Goal: Task Accomplishment & Management: Use online tool/utility

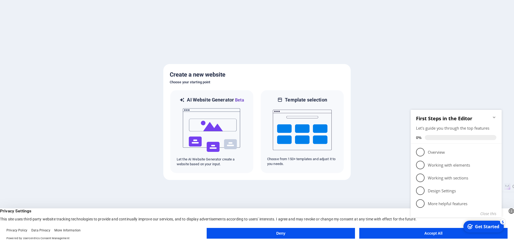
click at [398, 236] on button "Accept All" at bounding box center [433, 233] width 148 height 11
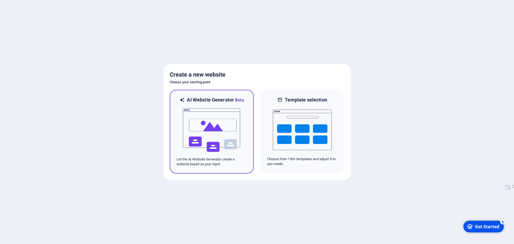
click at [198, 167] on div "AI Website Generator Beta Let the AI Website Generator create a website based o…" at bounding box center [212, 132] width 84 height 84
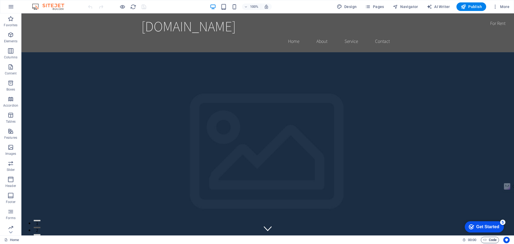
click at [492, 240] on span "Code" at bounding box center [490, 240] width 13 height 6
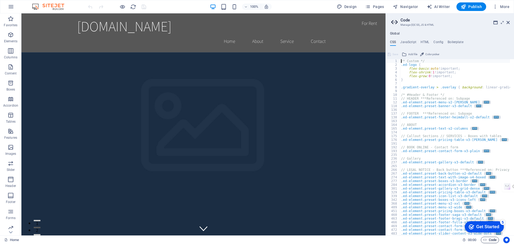
click at [496, 240] on span "Code" at bounding box center [490, 240] width 13 height 6
click at [509, 23] on icon at bounding box center [508, 22] width 3 height 4
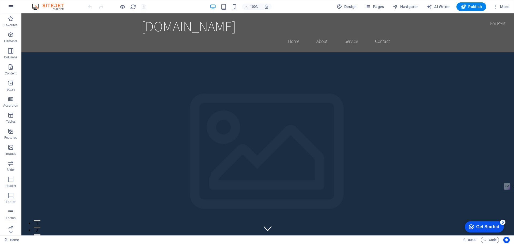
click at [12, 8] on icon "button" at bounding box center [11, 6] width 6 height 6
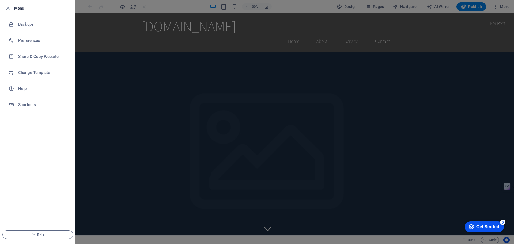
drag, startPoint x: 174, startPoint y: 4, endPoint x: 167, endPoint y: 8, distance: 7.7
click at [174, 4] on div at bounding box center [257, 122] width 514 height 244
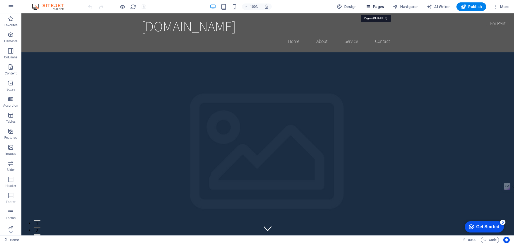
click at [378, 5] on span "Pages" at bounding box center [374, 6] width 19 height 5
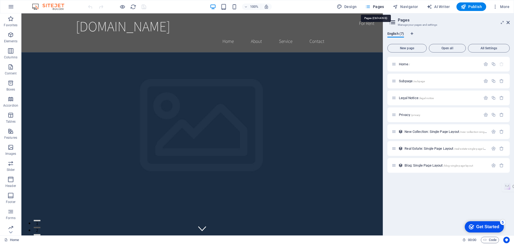
click at [377, 5] on span "Pages" at bounding box center [374, 6] width 19 height 5
click at [348, 6] on span "Design" at bounding box center [347, 6] width 20 height 5
select select "rem"
select select "200"
select select "px"
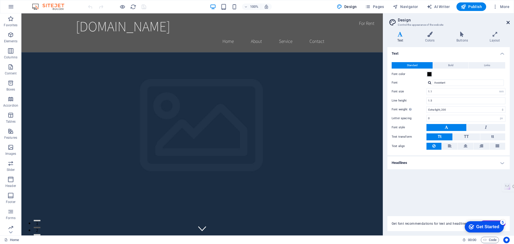
click at [509, 21] on icon at bounding box center [508, 22] width 3 height 4
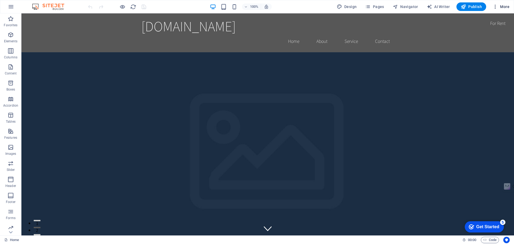
click at [497, 6] on icon "button" at bounding box center [495, 6] width 5 height 5
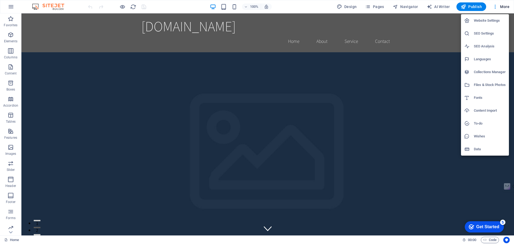
click at [310, 9] on div at bounding box center [257, 122] width 514 height 244
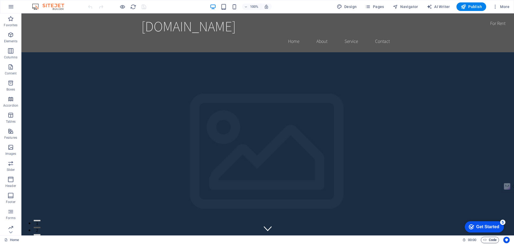
click at [494, 241] on span "Code" at bounding box center [490, 240] width 13 height 6
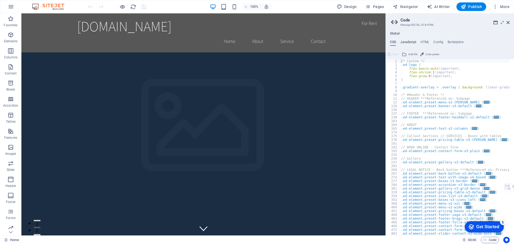
click at [411, 42] on h4 "JavaScript" at bounding box center [408, 43] width 16 height 6
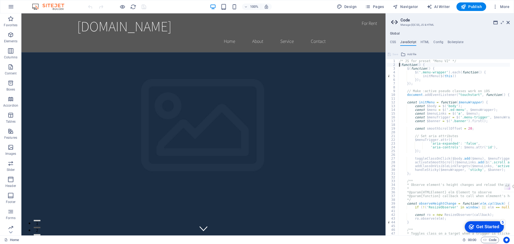
click at [399, 66] on div "/* JS for preset "Menu V2" */ ( function ( ) { $ ( function ( ) { $ ( '.menu-wr…" at bounding box center [521, 149] width 246 height 180
type textarea "(function() {"
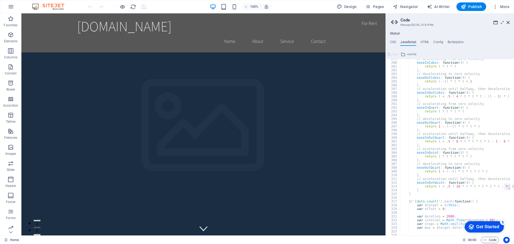
scroll to position [1061, 0]
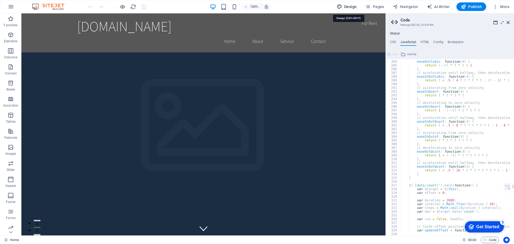
click at [348, 8] on span "Design" at bounding box center [347, 6] width 20 height 5
select select "rem"
select select "200"
select select "px"
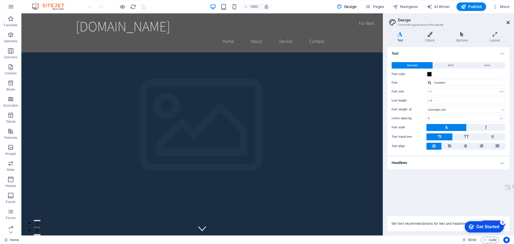
click at [509, 23] on icon at bounding box center [508, 22] width 3 height 4
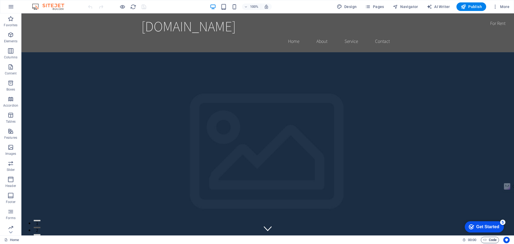
click at [492, 240] on span "Code" at bounding box center [490, 240] width 13 height 6
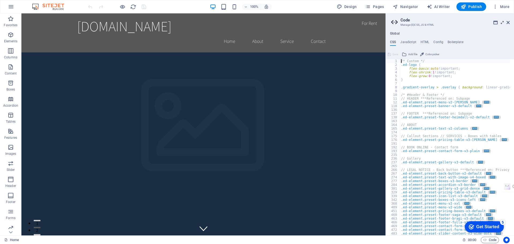
click at [503, 22] on icon at bounding box center [503, 22] width 0 height 4
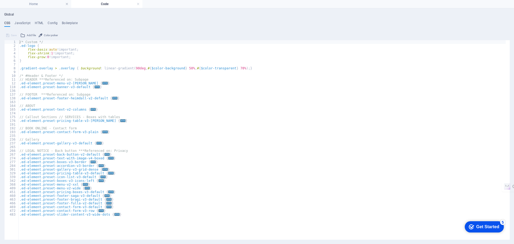
scroll to position [0, 0]
click at [40, 3] on h4 "Home" at bounding box center [35, 4] width 71 height 6
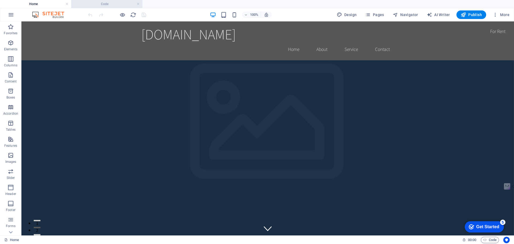
click at [100, 2] on h4 "Code" at bounding box center [106, 4] width 71 height 6
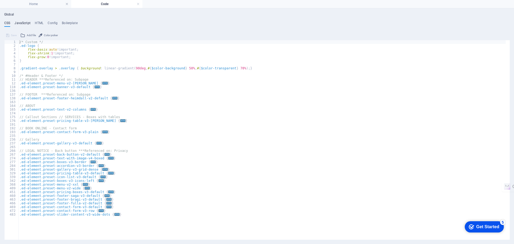
click at [26, 23] on h4 "JavaScript" at bounding box center [22, 24] width 16 height 6
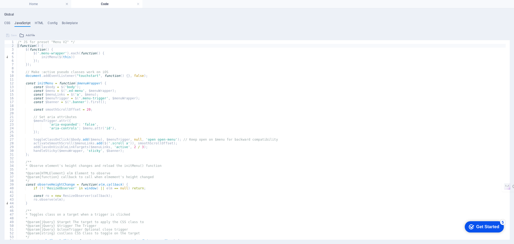
click at [156, 23] on ul "CSS JavaScript HTML Config Boilerplate" at bounding box center [257, 24] width 506 height 6
click at [29, 35] on span "Add file" at bounding box center [30, 35] width 9 height 6
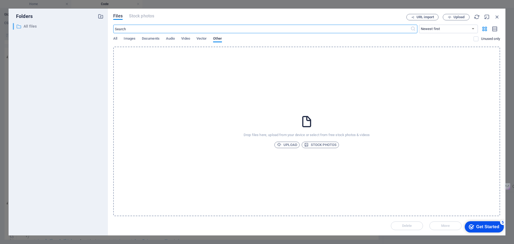
click at [25, 25] on p "All files" at bounding box center [59, 26] width 70 height 6
click at [497, 16] on icon "button" at bounding box center [497, 17] width 6 height 6
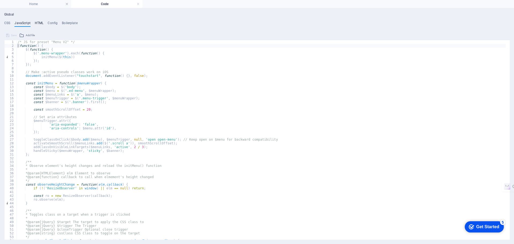
click at [40, 23] on h4 "HTML" at bounding box center [39, 24] width 9 height 6
type textarea "<a href="#main-content" class="wv-link-content button">Skip to main content</a>"
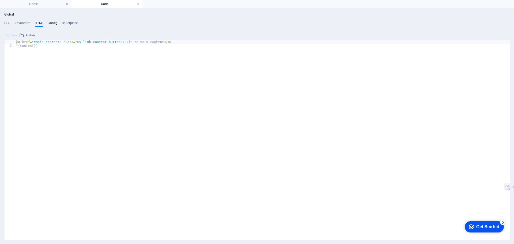
click at [50, 23] on h4 "Config" at bounding box center [53, 24] width 10 height 6
type textarea "$color-background: #ffffff;"
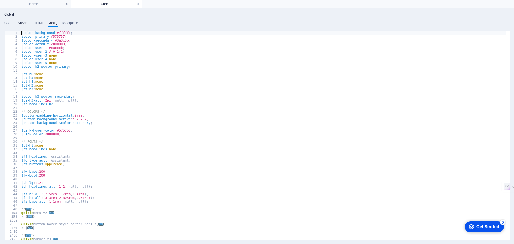
click at [24, 23] on h4 "JavaScript" at bounding box center [22, 24] width 16 height 6
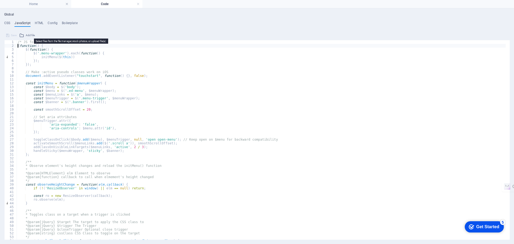
click at [27, 35] on span "Add file" at bounding box center [30, 35] width 9 height 6
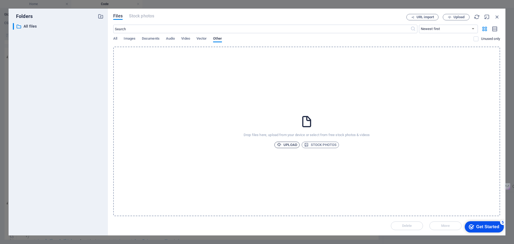
click at [291, 144] on span "Upload" at bounding box center [287, 145] width 20 height 6
click at [497, 16] on icon "button" at bounding box center [497, 17] width 6 height 6
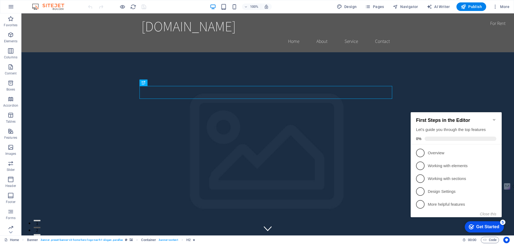
click at [495, 118] on icon "Minimize checklist" at bounding box center [494, 120] width 4 height 4
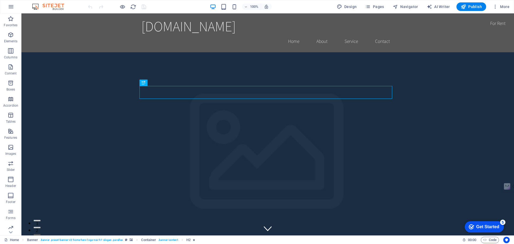
drag, startPoint x: 484, startPoint y: 223, endPoint x: 420, endPoint y: 219, distance: 63.6
click html "checkmark Get Started 5 First Steps in the Editor Let's guide you through the t…"
click at [504, 239] on button "Usercentrics" at bounding box center [507, 240] width 6 height 6
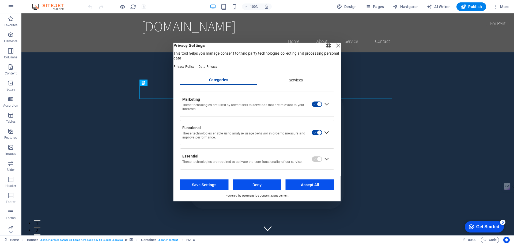
click at [304, 185] on button "Accept All" at bounding box center [310, 184] width 49 height 11
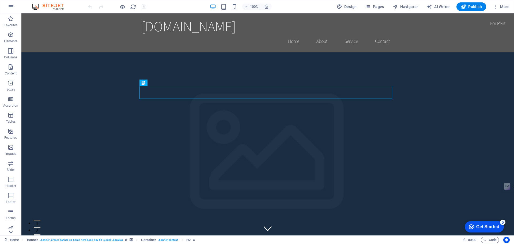
click at [10, 20] on icon at bounding box center [11, 17] width 8 height 8
click at [11, 239] on link "Home" at bounding box center [11, 240] width 15 height 6
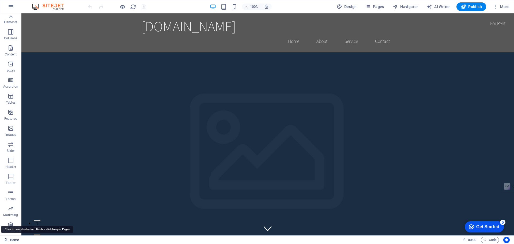
click at [11, 239] on link "Home" at bounding box center [11, 240] width 15 height 6
click at [12, 229] on p "Collections" at bounding box center [10, 231] width 16 height 4
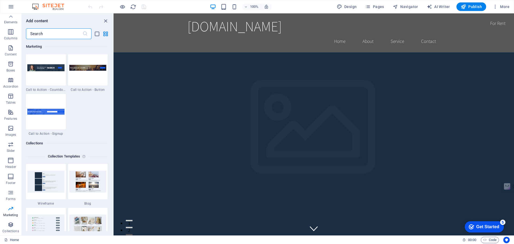
scroll to position [4797, 0]
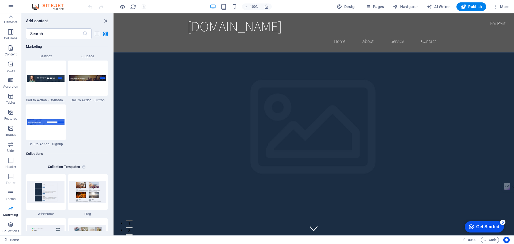
click at [105, 19] on icon "close panel" at bounding box center [106, 21] width 6 height 6
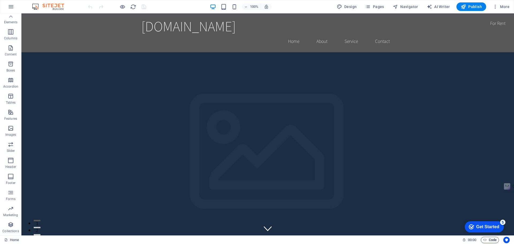
click at [488, 241] on span "Code" at bounding box center [490, 240] width 13 height 6
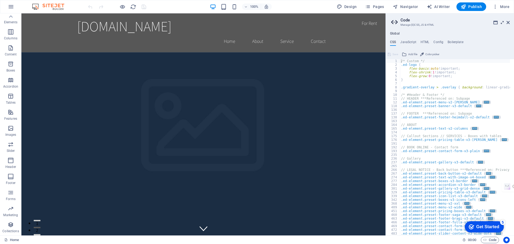
click at [503, 22] on icon at bounding box center [503, 22] width 0 height 4
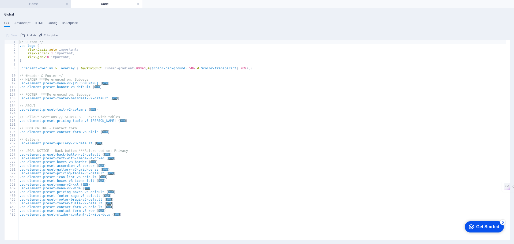
click at [28, 4] on h4 "Home" at bounding box center [35, 4] width 71 height 6
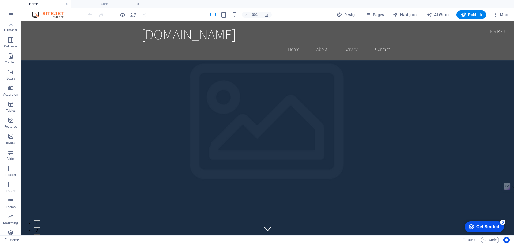
click at [68, 3] on link at bounding box center [66, 4] width 3 height 5
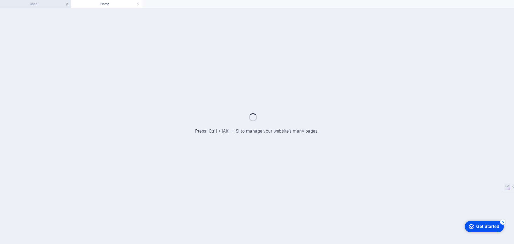
click at [67, 3] on link at bounding box center [66, 5] width 3 height 6
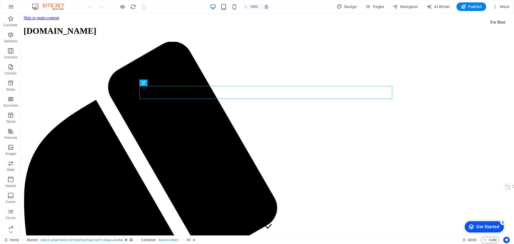
scroll to position [0, 0]
